Goal: Find specific page/section: Find specific page/section

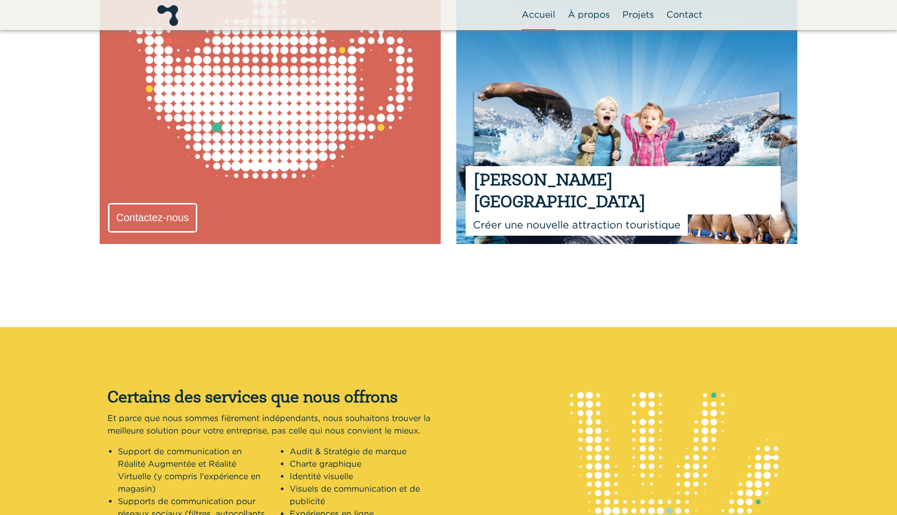
scroll to position [962, 0]
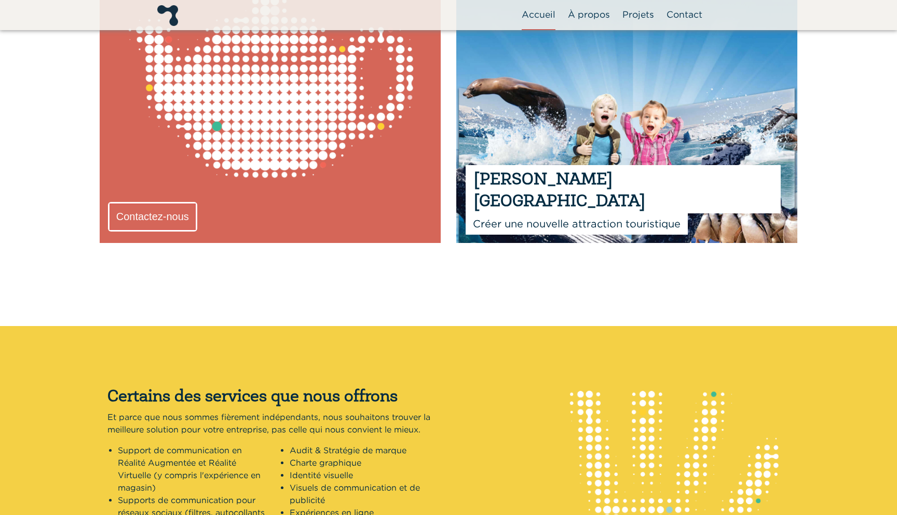
click at [545, 127] on img at bounding box center [626, 114] width 375 height 284
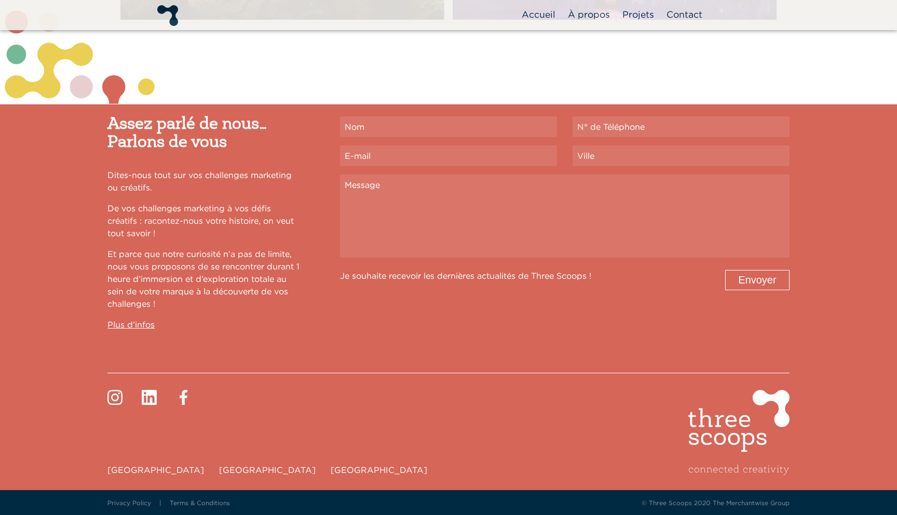
scroll to position [2908, 0]
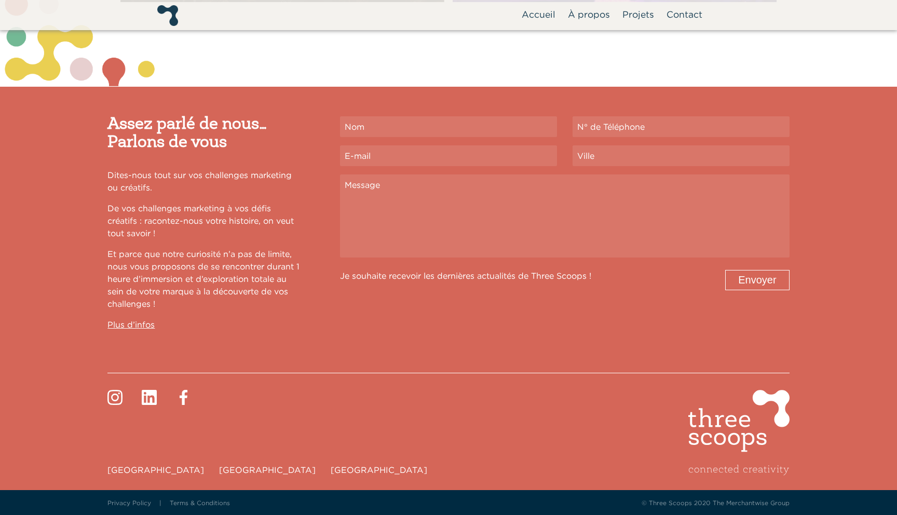
click at [774, 502] on div "© Three Scoops 2020 The Merchantwise Group" at bounding box center [622, 502] width 349 height 13
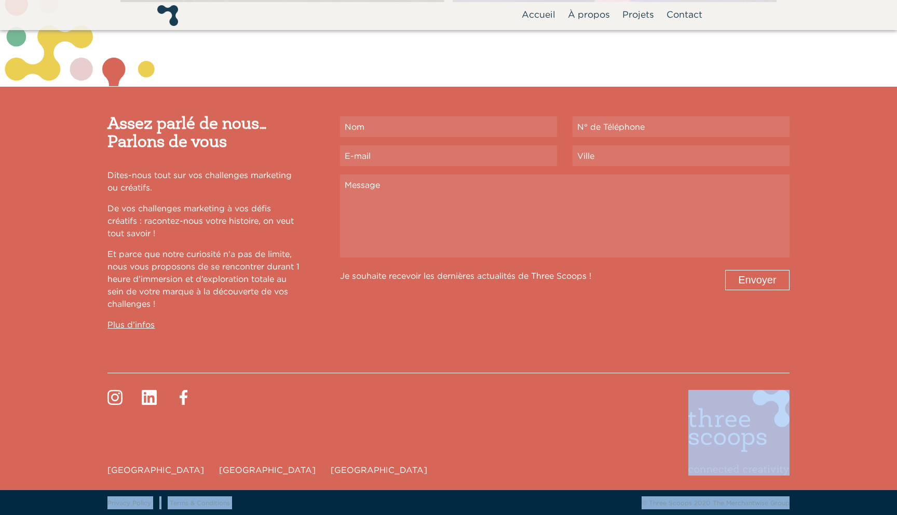
drag, startPoint x: 799, startPoint y: 502, endPoint x: 799, endPoint y: 486, distance: 16.6
click at [799, 487] on div "Assez parlé de nous… Parlons de vous Contact us Dites-nous tout sur vos challen…" at bounding box center [448, 295] width 897 height 440
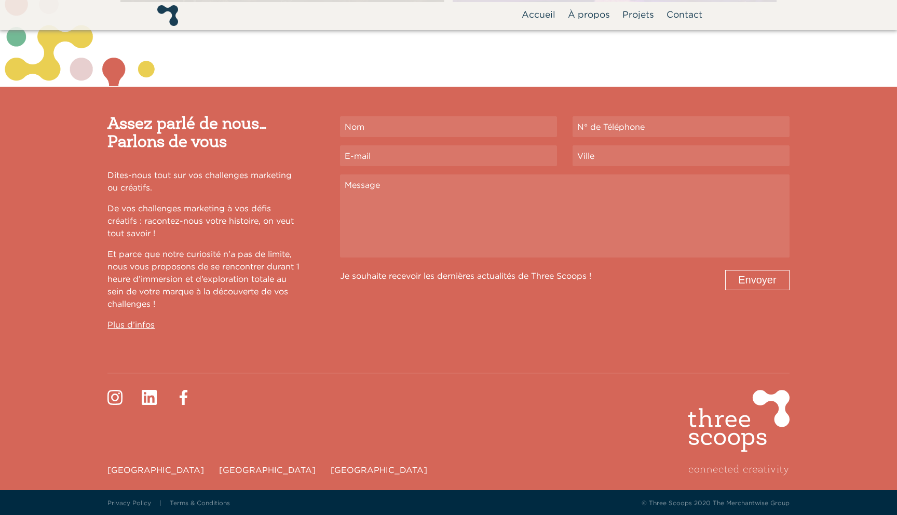
click at [845, 241] on div "Assez parlé de nous… Parlons de vous Contact us Dites-nous tout sur vos challen…" at bounding box center [448, 295] width 897 height 440
drag, startPoint x: 788, startPoint y: 501, endPoint x: 711, endPoint y: 502, distance: 76.3
click at [711, 502] on div "© Three Scoops 2020 The Merchantwise Group" at bounding box center [622, 502] width 349 height 13
copy div "The Merchantwise Group"
